Goal: Task Accomplishment & Management: Manage account settings

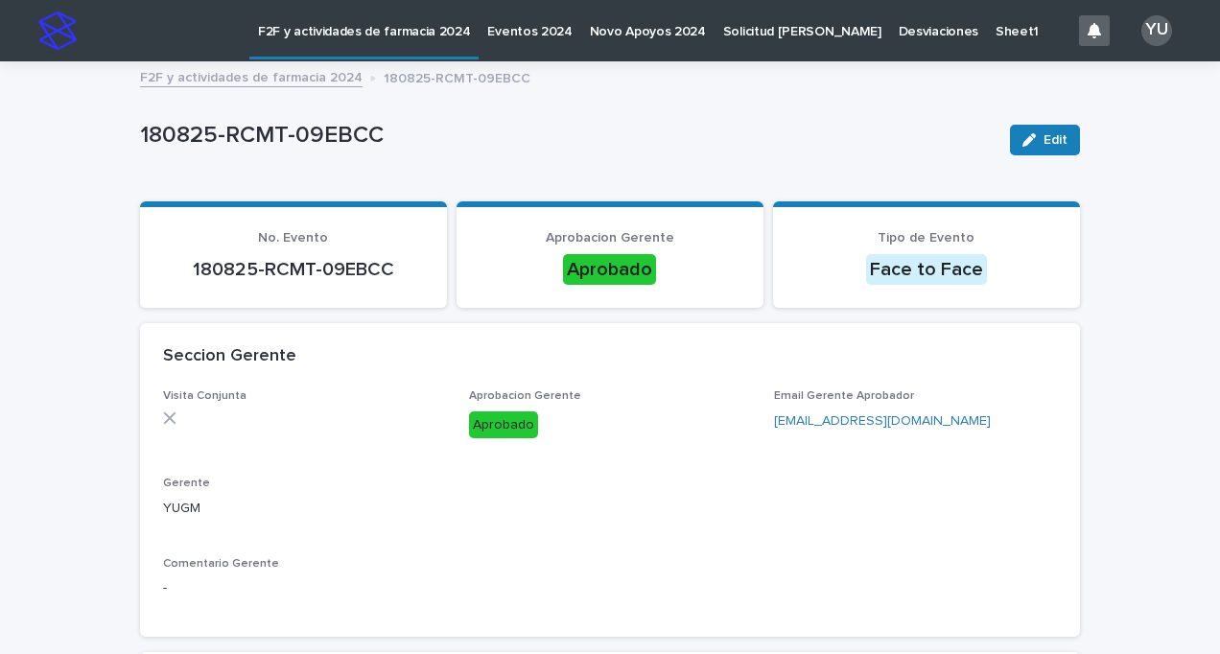
click at [217, 83] on link "F2F y actividades de farmacia 2024" at bounding box center [251, 76] width 223 height 22
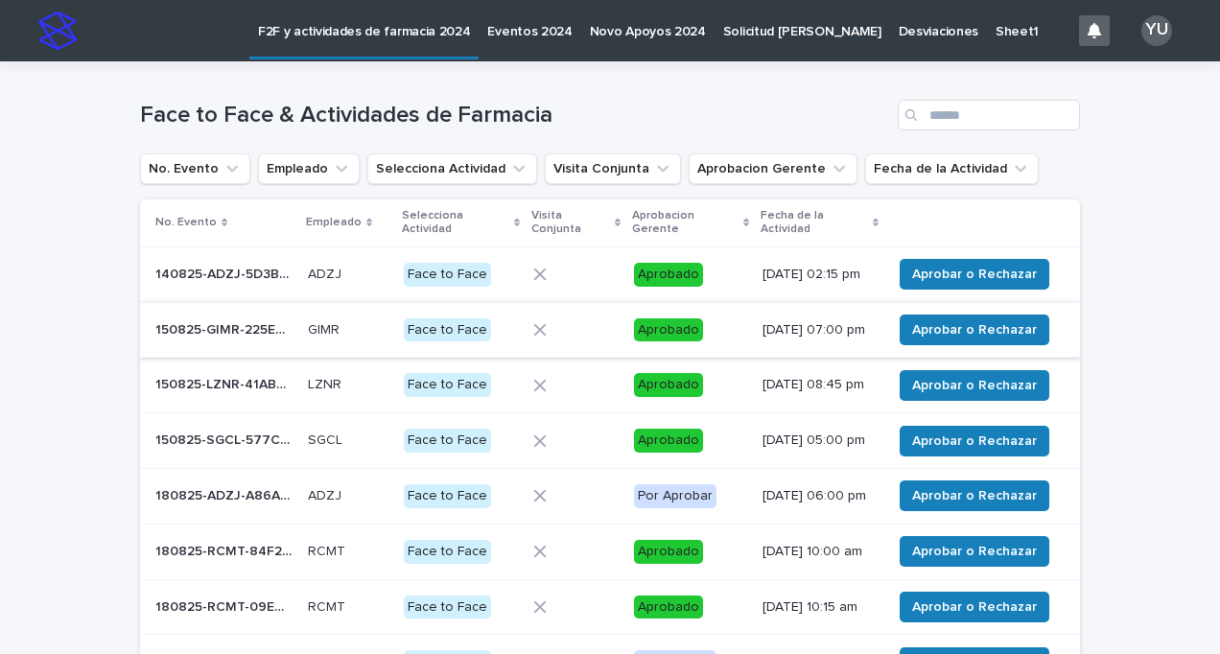
scroll to position [357, 0]
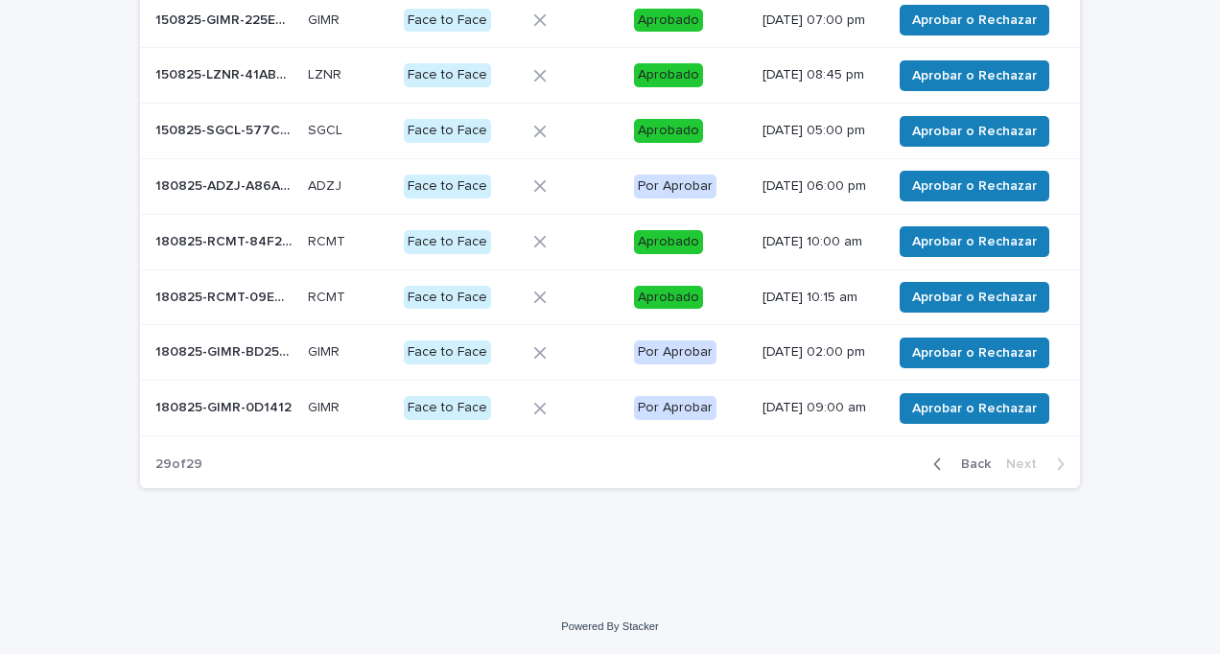
click at [182, 403] on p "180825-GIMR-0D1412" at bounding box center [225, 406] width 140 height 20
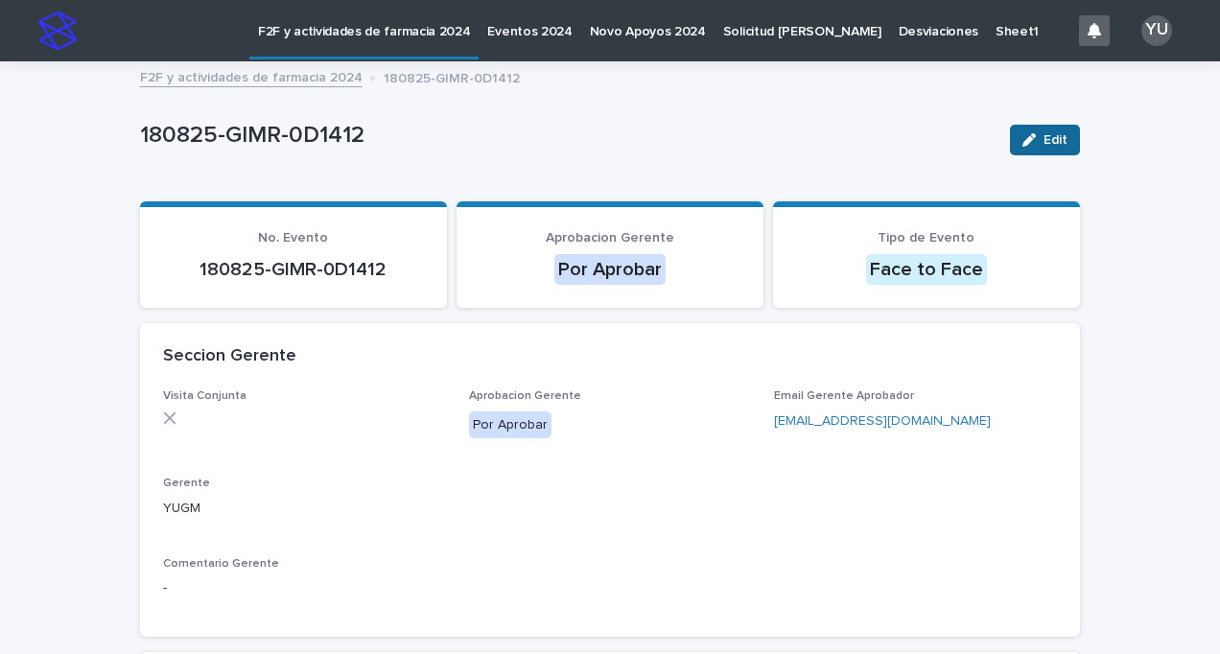
click at [1060, 131] on button "Edit" at bounding box center [1045, 140] width 70 height 31
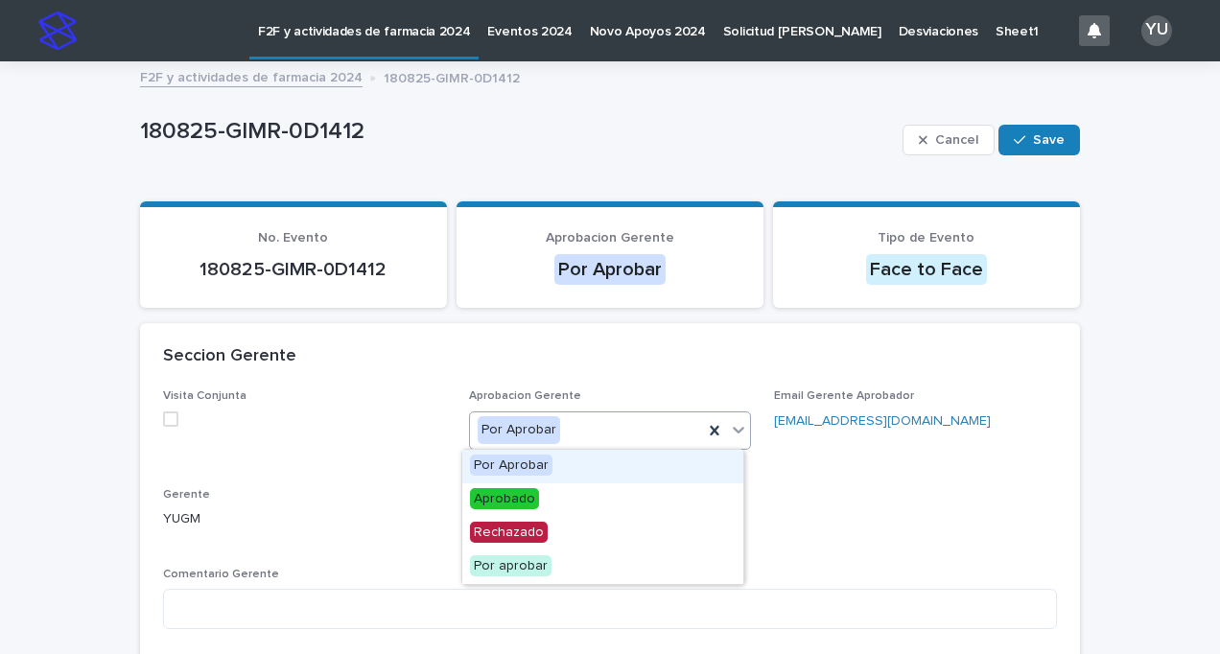
click at [571, 432] on div "Por Aprobar" at bounding box center [587, 430] width 234 height 32
click at [545, 491] on div "Aprobado" at bounding box center [602, 500] width 281 height 34
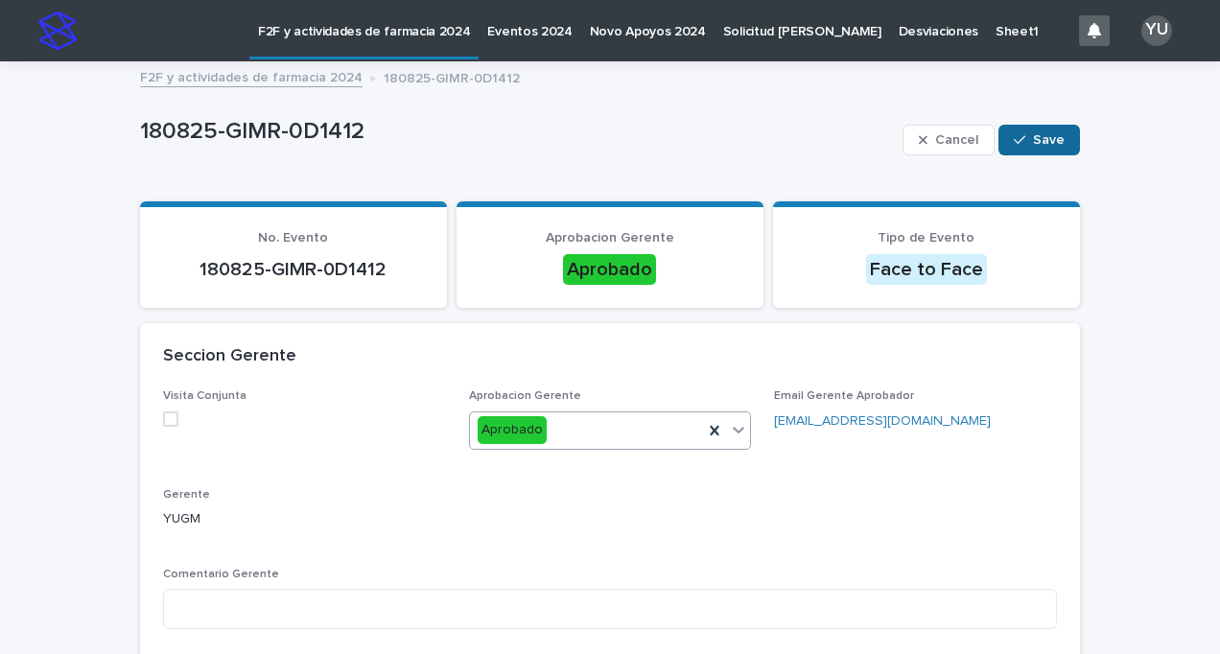
click at [1019, 138] on icon "button" at bounding box center [1020, 139] width 12 height 13
